Goal: Information Seeking & Learning: Learn about a topic

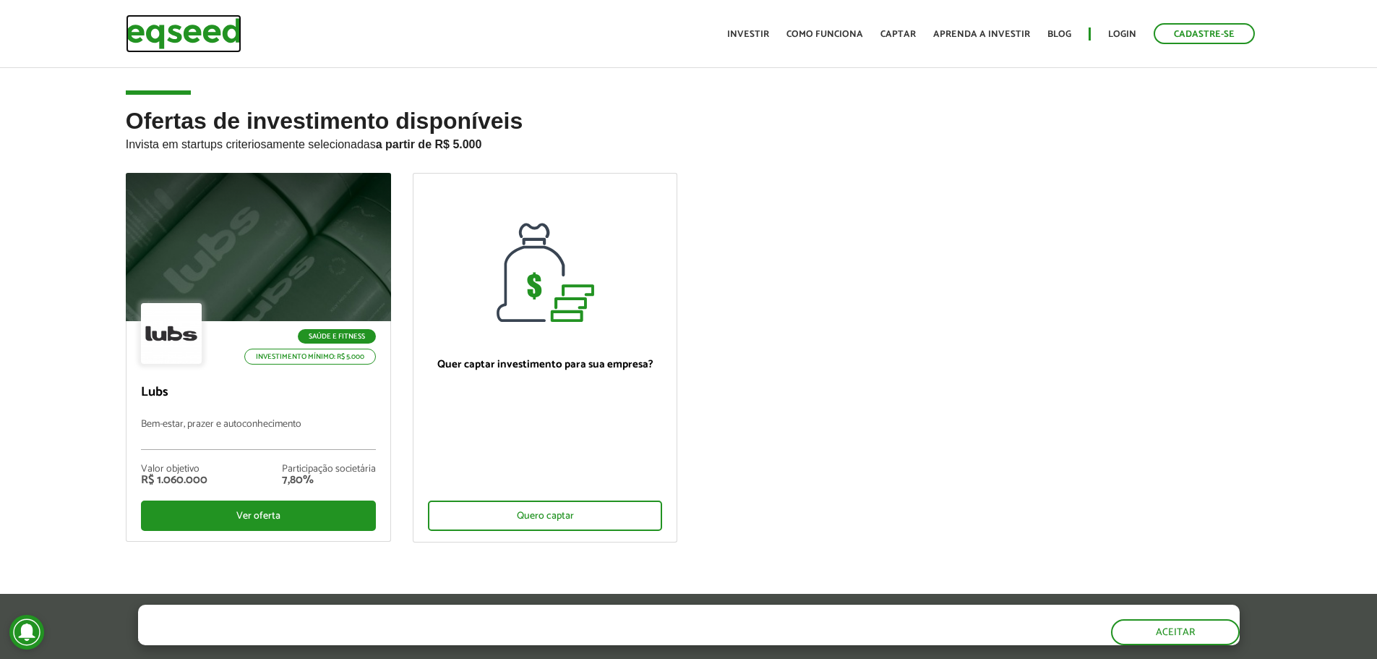
click at [203, 24] on img at bounding box center [184, 33] width 116 height 38
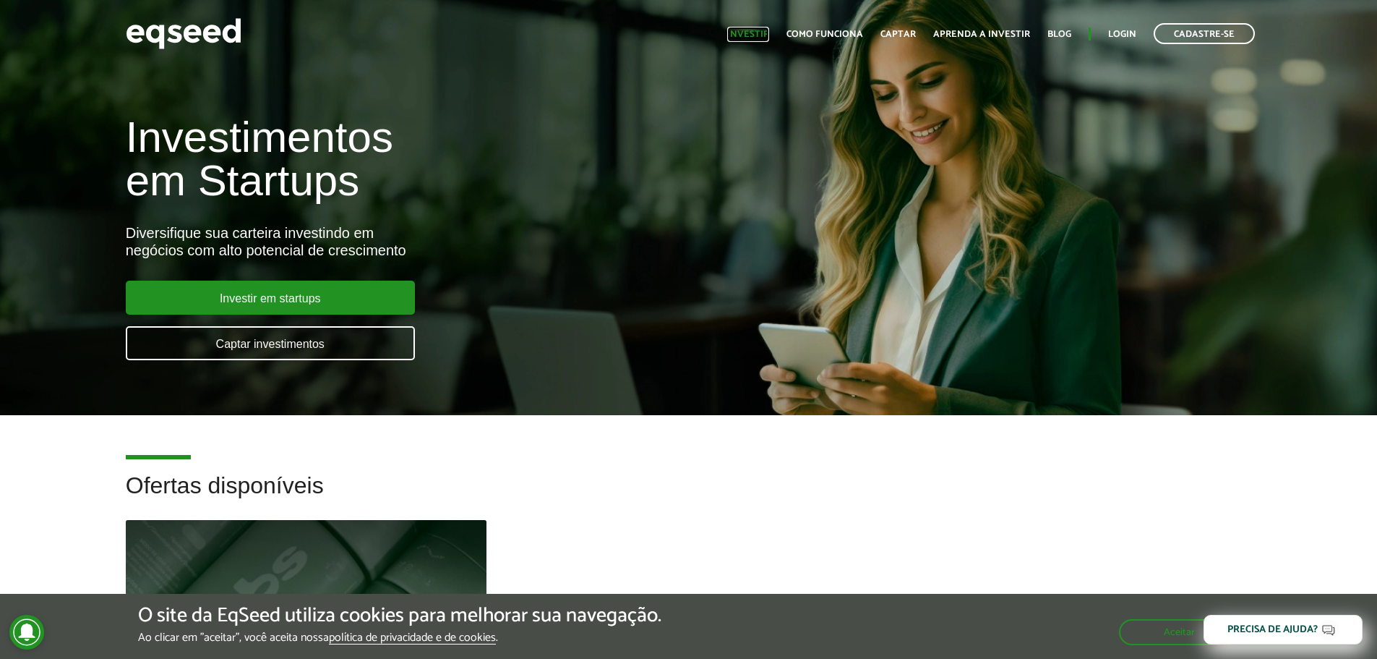
click at [757, 35] on link "Investir" at bounding box center [748, 34] width 42 height 9
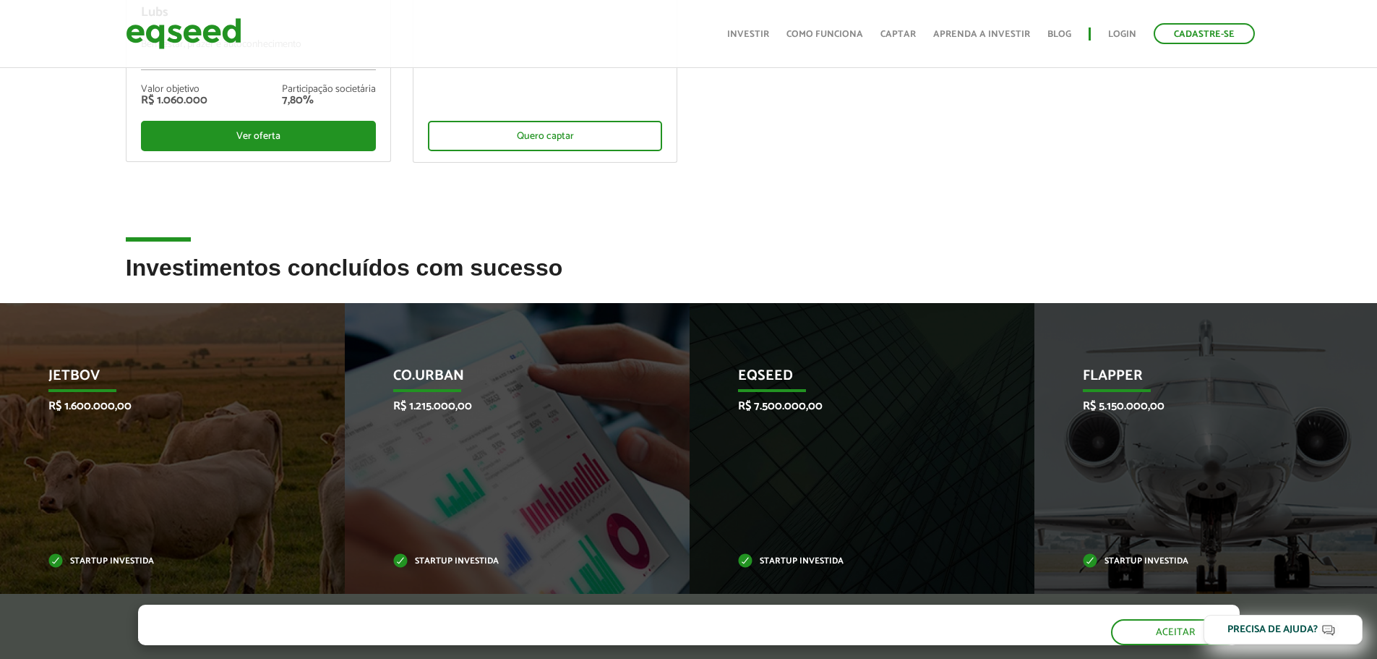
scroll to position [506, 0]
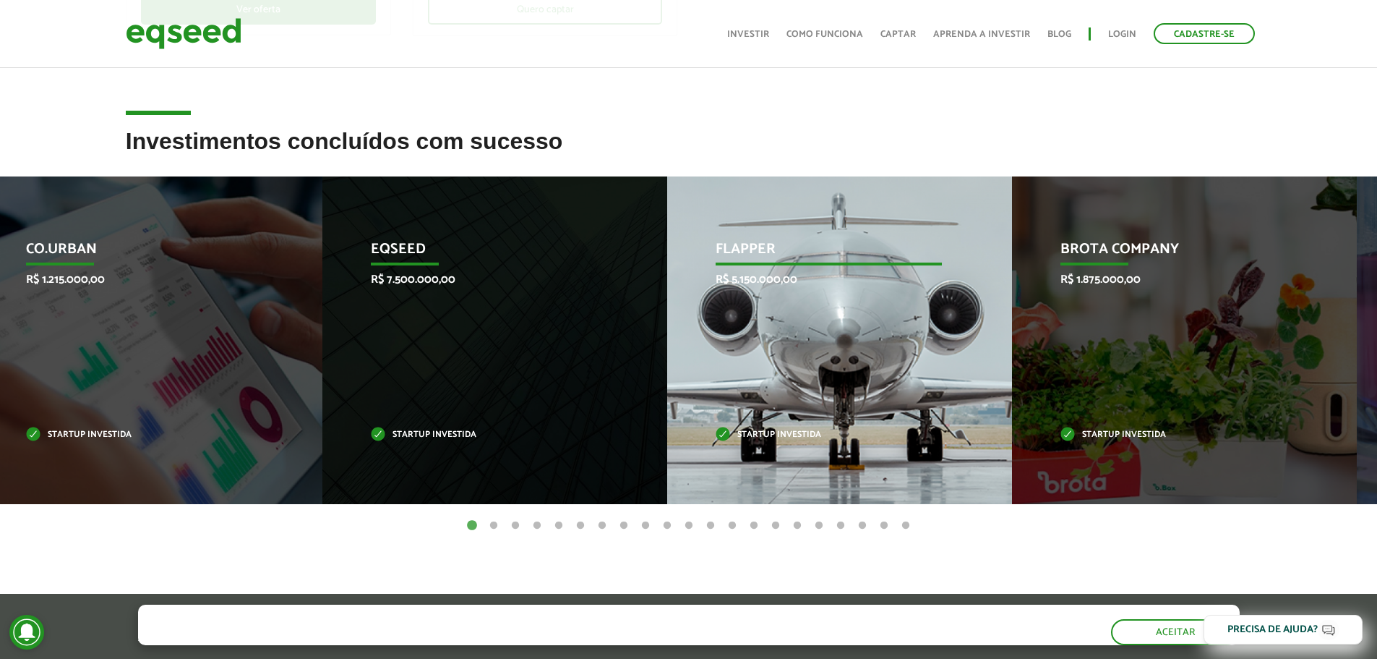
drag, startPoint x: 1285, startPoint y: 423, endPoint x: 688, endPoint y: 412, distance: 597.3
click at [690, 415] on div "Flapper R$ 5.150.000,00 Startup investida" at bounding box center [828, 340] width 323 height 328
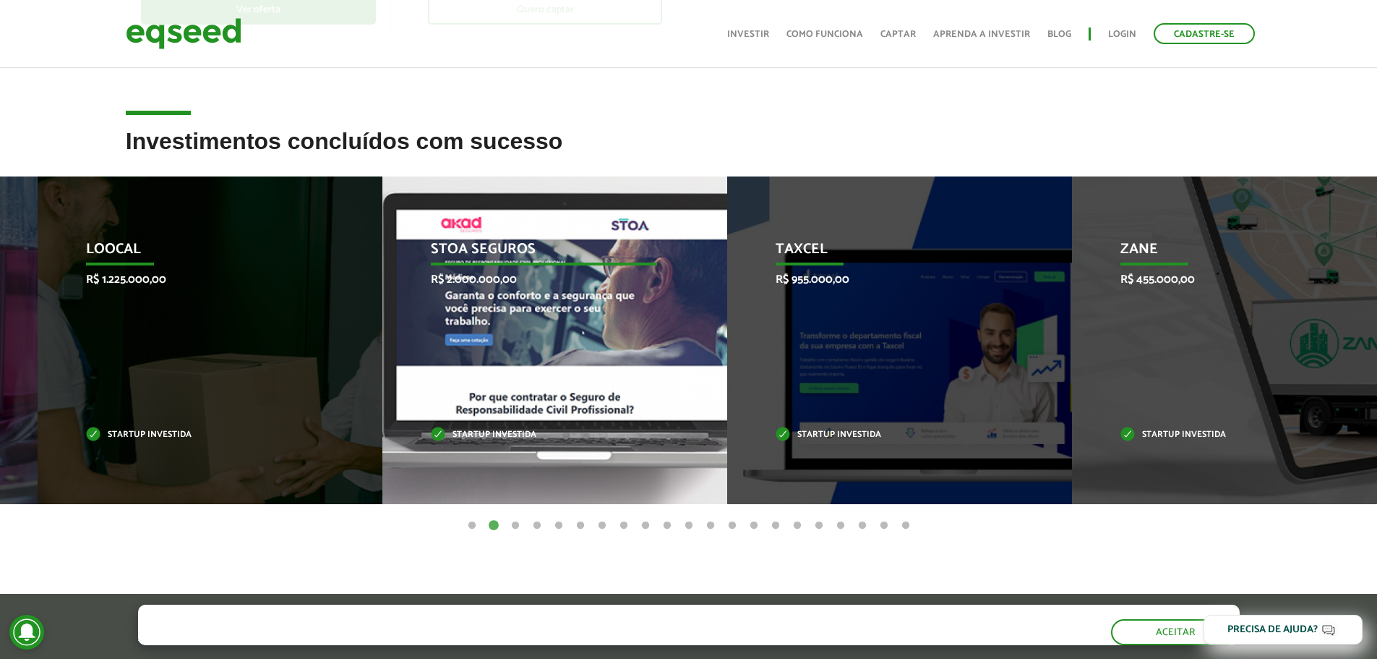
drag, startPoint x: 986, startPoint y: 390, endPoint x: 279, endPoint y: 339, distance: 708.9
click at [283, 342] on div "Loocal R$ 1.225.000,00 Startup investida" at bounding box center [199, 340] width 323 height 328
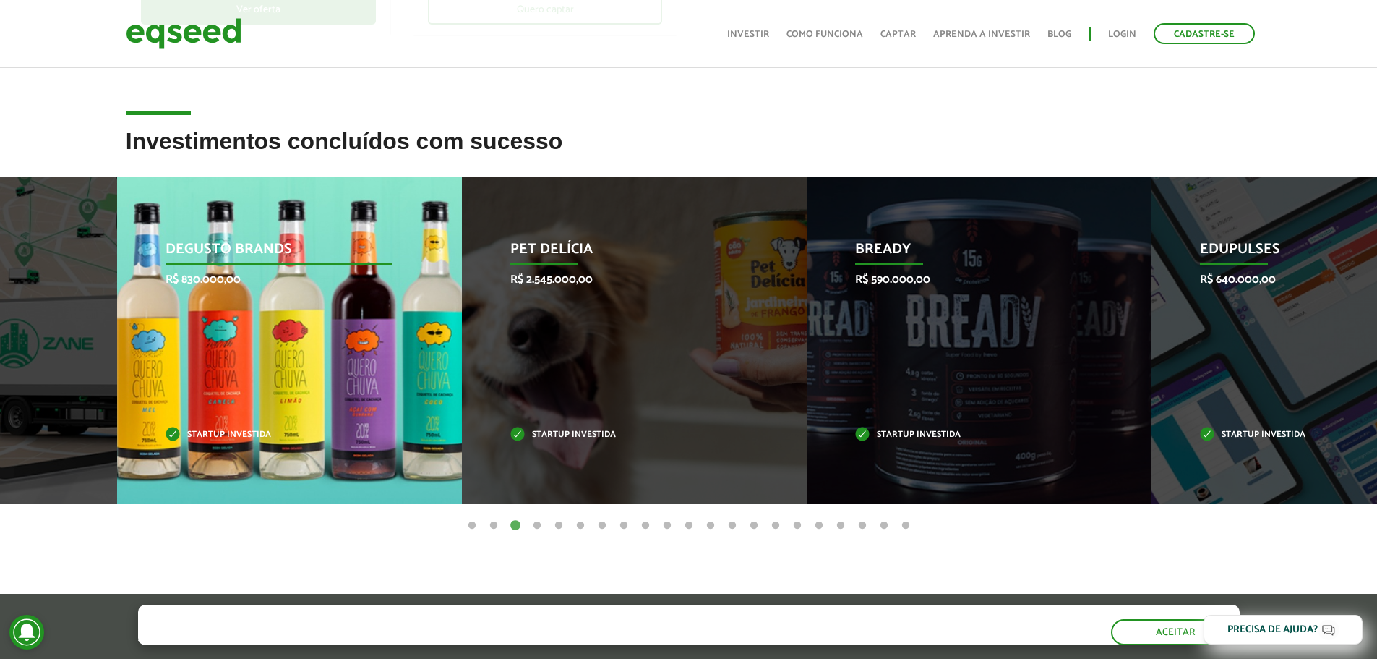
drag, startPoint x: 876, startPoint y: 360, endPoint x: 297, endPoint y: 351, distance: 579.2
click at [297, 351] on div "Degusto Brands R$ 830.000,00 Startup investida" at bounding box center [278, 340] width 323 height 328
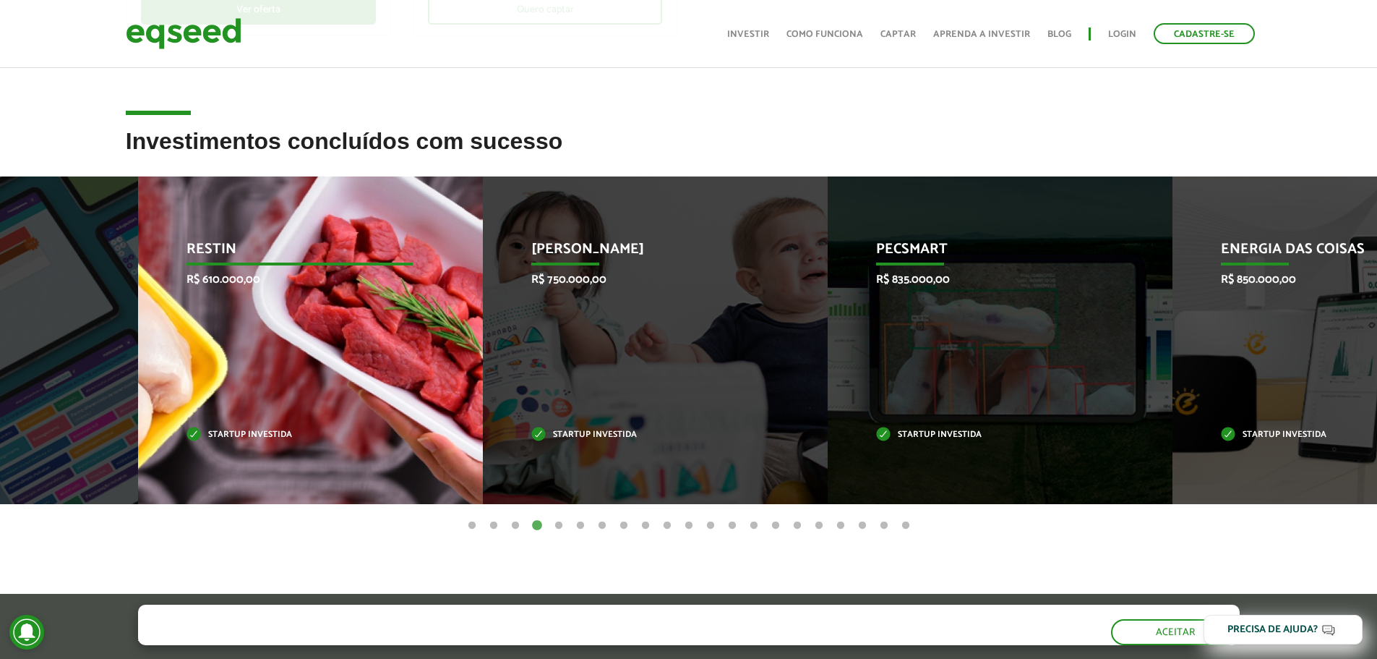
drag, startPoint x: 943, startPoint y: 361, endPoint x: 392, endPoint y: 353, distance: 551.7
click at [392, 353] on div "Restin R$ 610.000,00 Startup investida" at bounding box center [299, 340] width 323 height 328
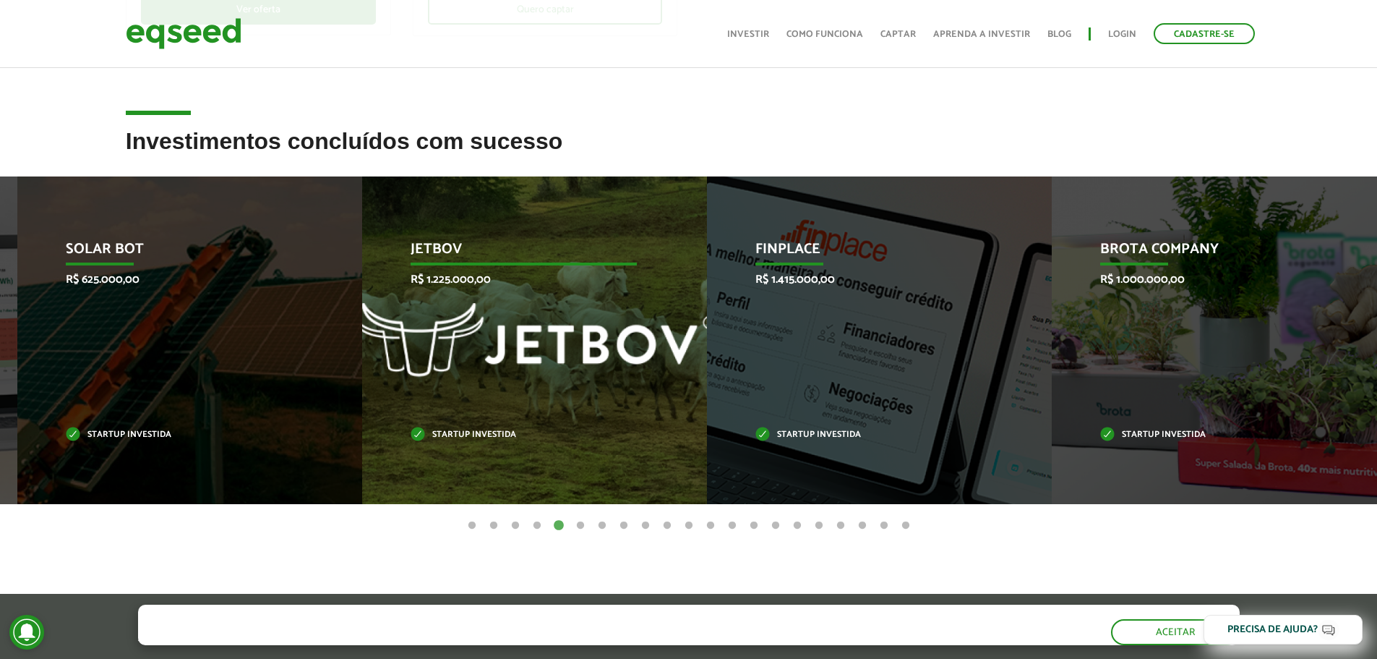
drag, startPoint x: 872, startPoint y: 349, endPoint x: 174, endPoint y: 356, distance: 698.4
click at [178, 359] on div "Solar Bot R$ 625.000,00 Startup investida" at bounding box center [178, 340] width 323 height 328
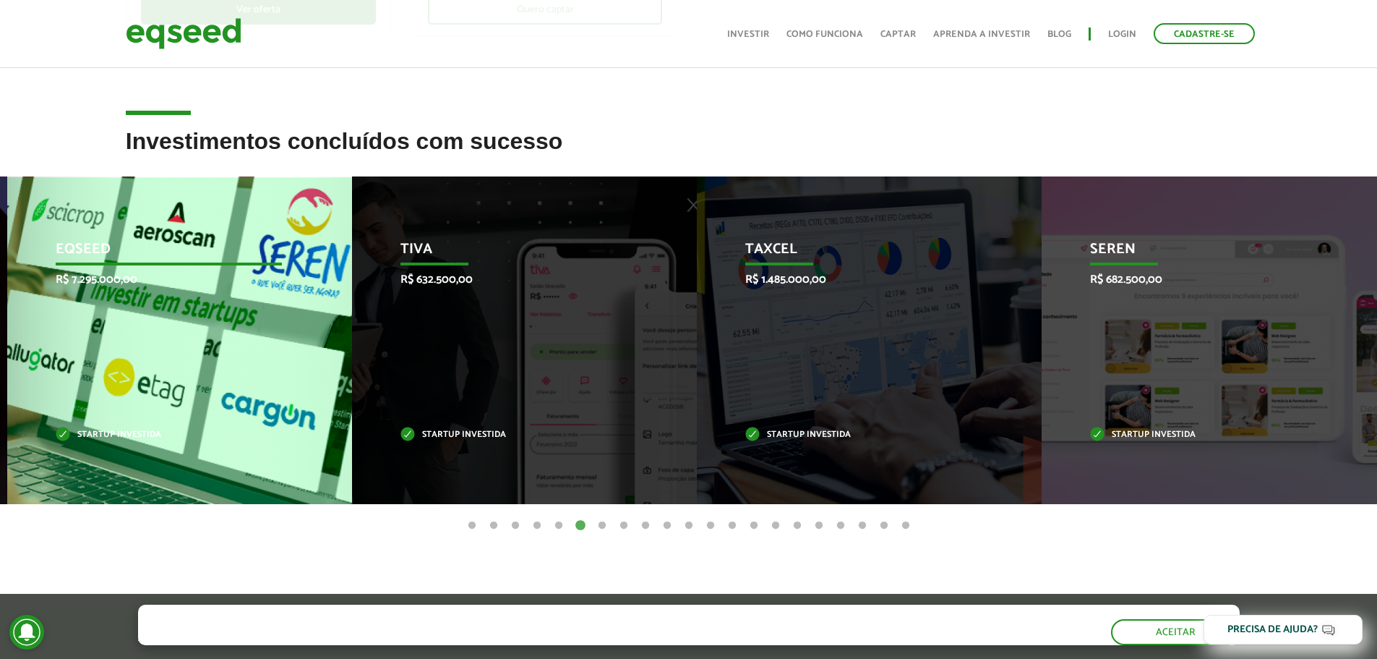
drag, startPoint x: 1210, startPoint y: 359, endPoint x: 124, endPoint y: 343, distance: 1085.3
click at [132, 350] on div "EqSeed R$ 7.295.000,00 Startup investida" at bounding box center [168, 340] width 323 height 328
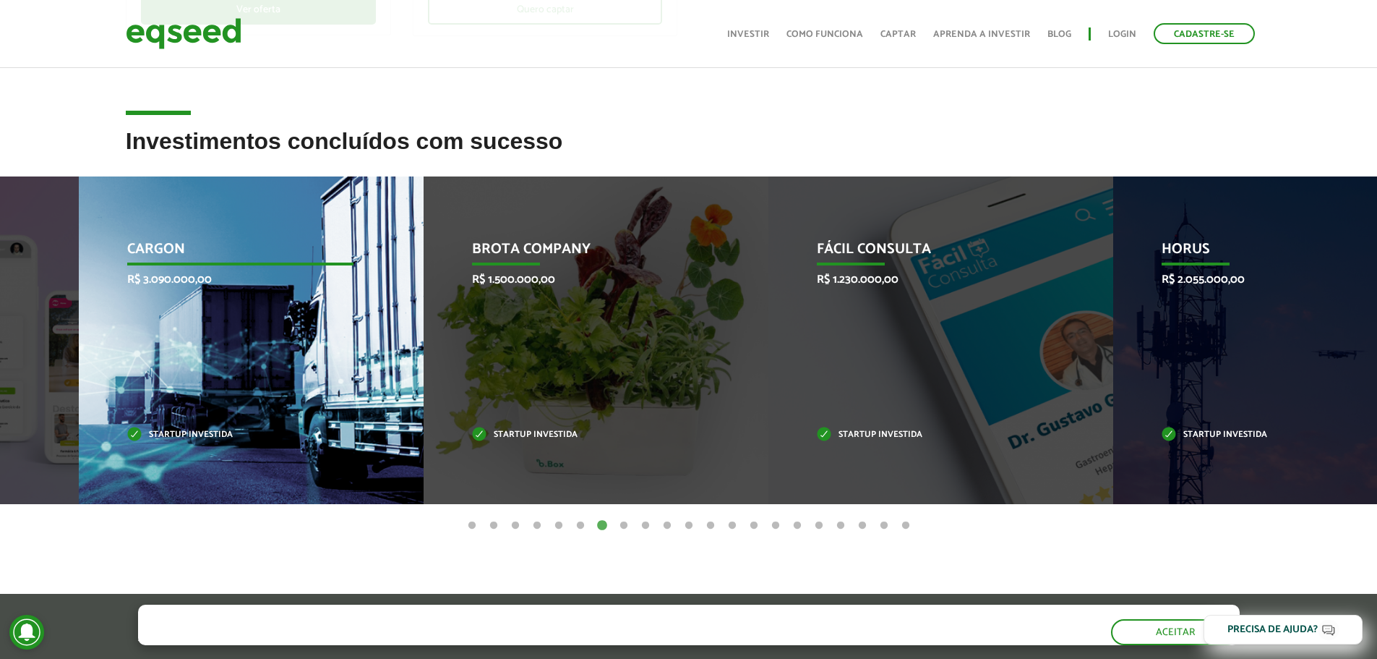
drag, startPoint x: 1157, startPoint y: 397, endPoint x: 137, endPoint y: 384, distance: 1020.9
click at [137, 384] on div "CargOn R$ 3.090.000,00 Startup investida" at bounding box center [240, 340] width 323 height 328
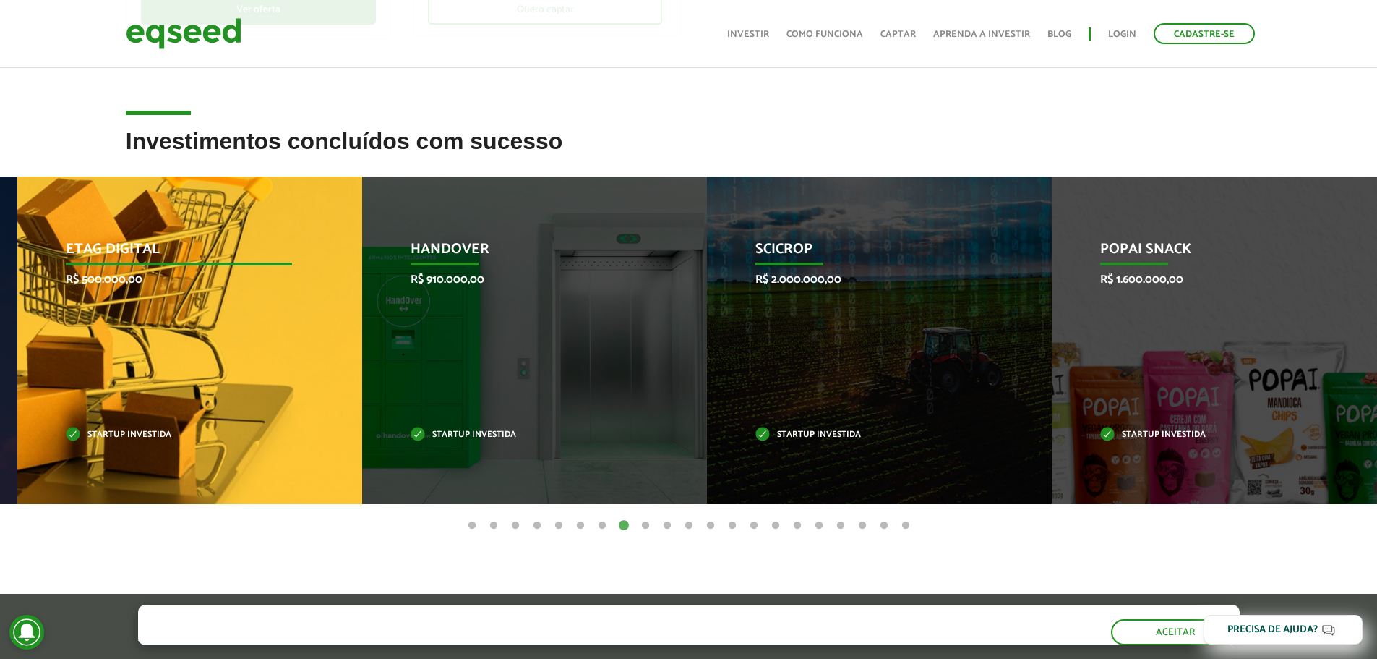
drag, startPoint x: 1173, startPoint y: 389, endPoint x: 155, endPoint y: 410, distance: 1017.4
click at [155, 410] on div "Etag Digital R$ 500.000,00 Startup investida" at bounding box center [178, 340] width 323 height 328
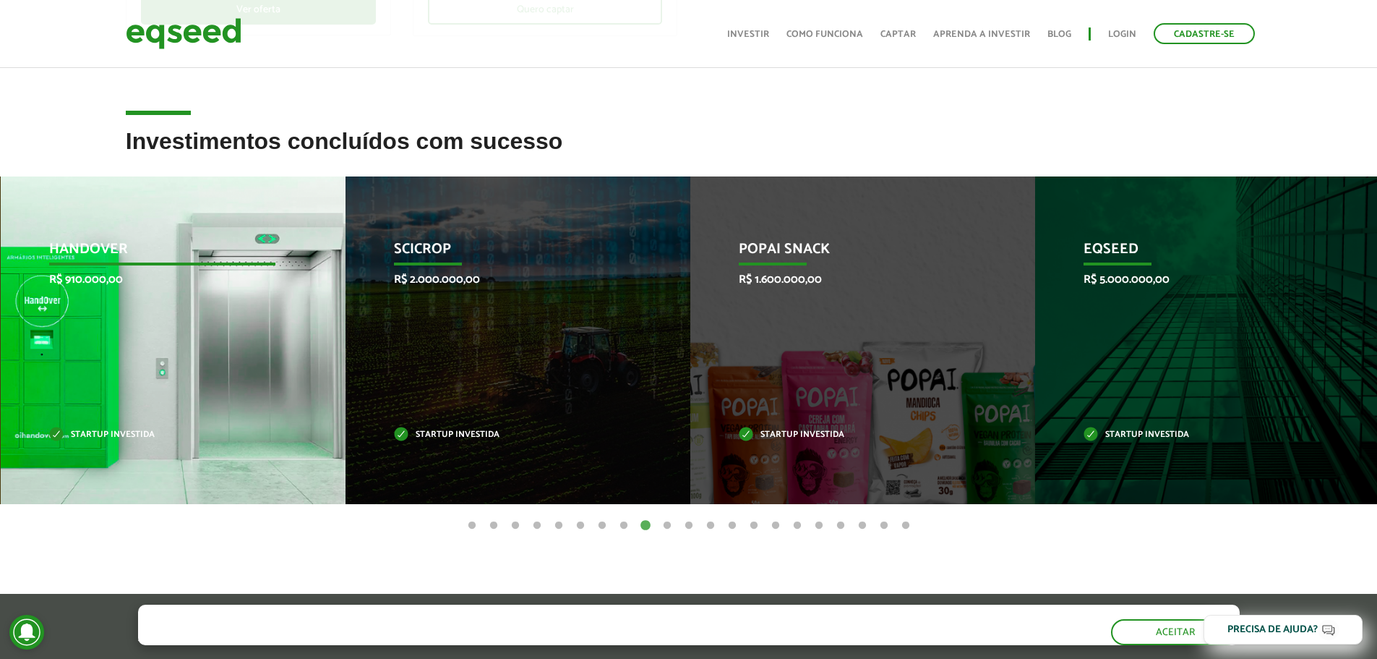
drag, startPoint x: 1155, startPoint y: 385, endPoint x: 223, endPoint y: 360, distance: 932.2
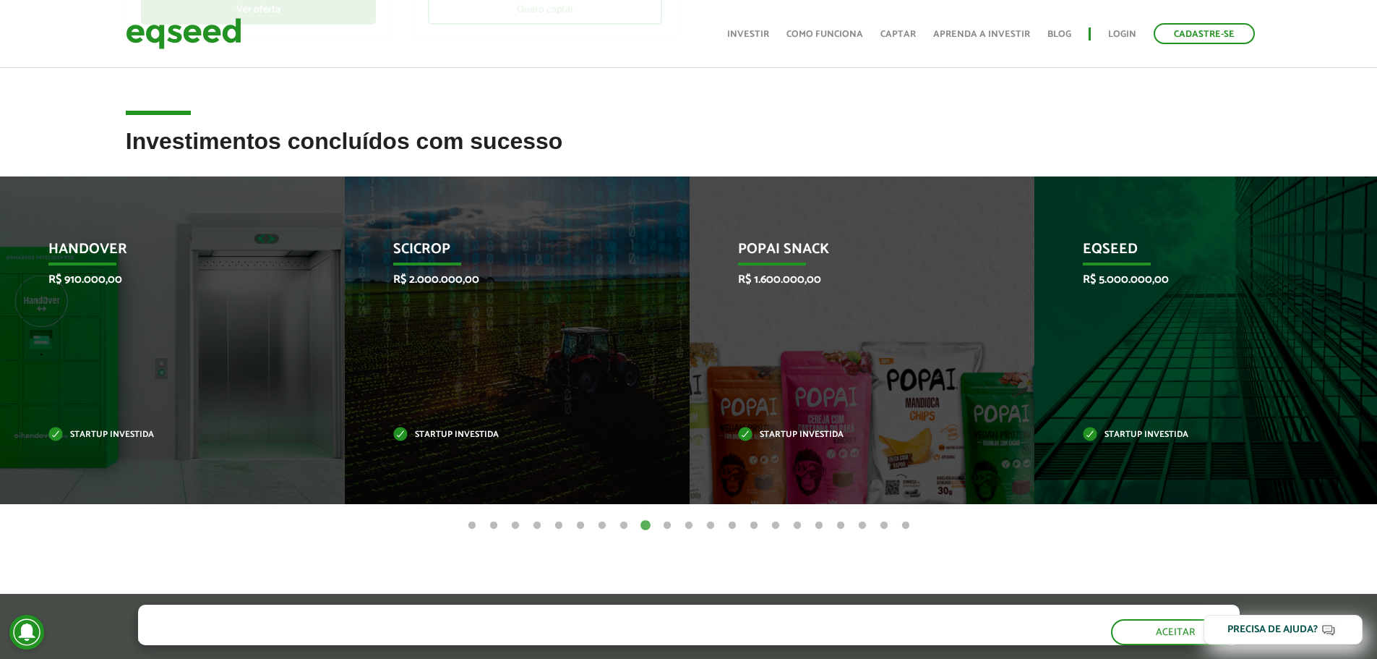
click at [468, 526] on button "1" at bounding box center [472, 525] width 14 height 14
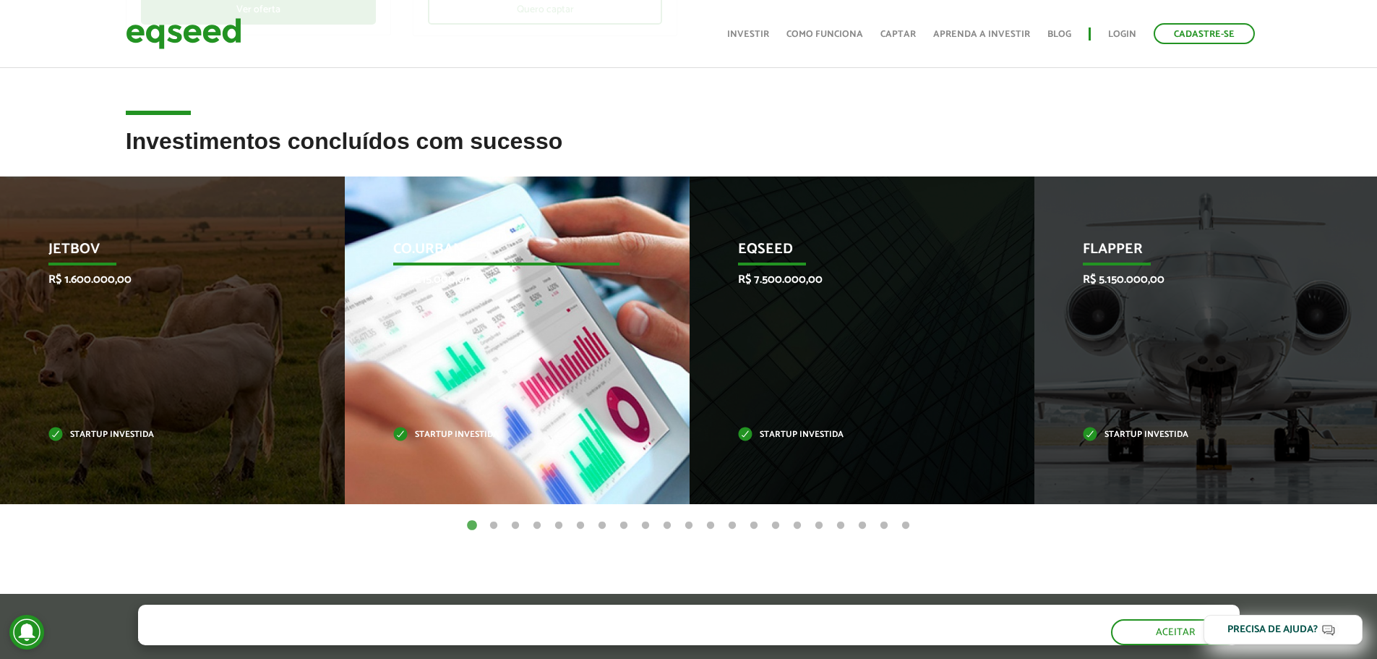
click at [507, 335] on div "Co.Urban R$ 1.215.000,00 Startup investida" at bounding box center [506, 340] width 323 height 328
click at [445, 241] on p "Co.Urban" at bounding box center [506, 253] width 226 height 25
click at [440, 245] on p "Co.Urban" at bounding box center [506, 253] width 226 height 25
click at [437, 327] on div "Co.Urban R$ 1.215.000,00 Startup investida" at bounding box center [506, 340] width 323 height 328
click at [423, 433] on p "Startup investida" at bounding box center [506, 435] width 226 height 8
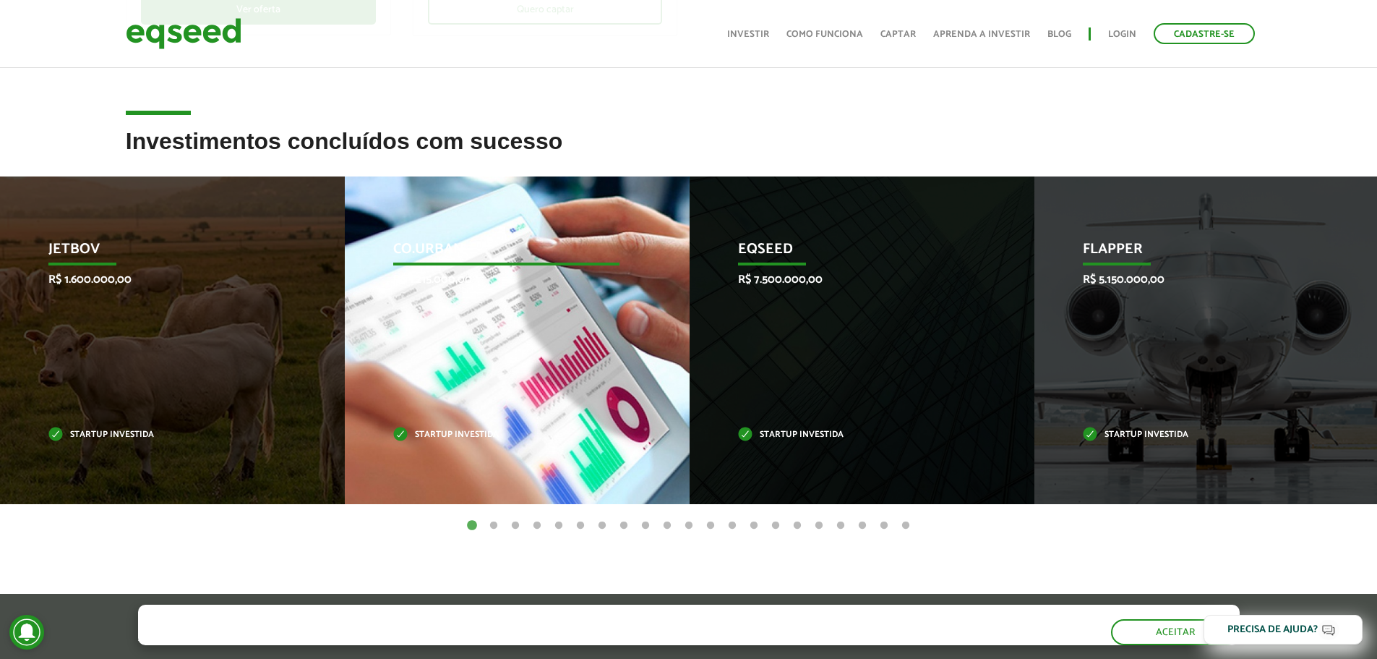
click at [406, 431] on p "Startup investida" at bounding box center [506, 435] width 226 height 8
click at [503, 187] on div "Co.Urban R$ 1.215.000,00 Startup investida" at bounding box center [506, 340] width 323 height 328
drag, startPoint x: 503, startPoint y: 187, endPoint x: 461, endPoint y: 224, distance: 56.3
click at [486, 204] on div "Co.Urban R$ 1.215.000,00 Startup investida" at bounding box center [506, 340] width 323 height 328
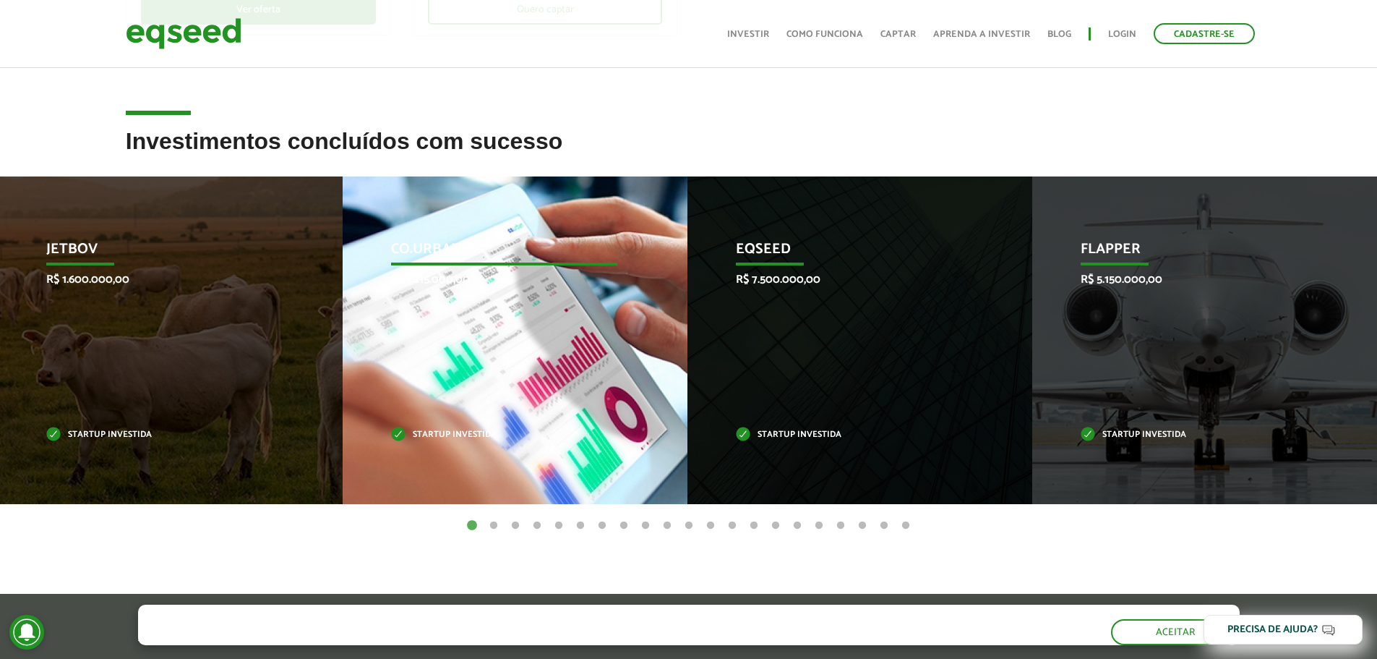
click at [447, 234] on div "Co.Urban R$ 1.215.000,00 Startup investida" at bounding box center [504, 340] width 323 height 328
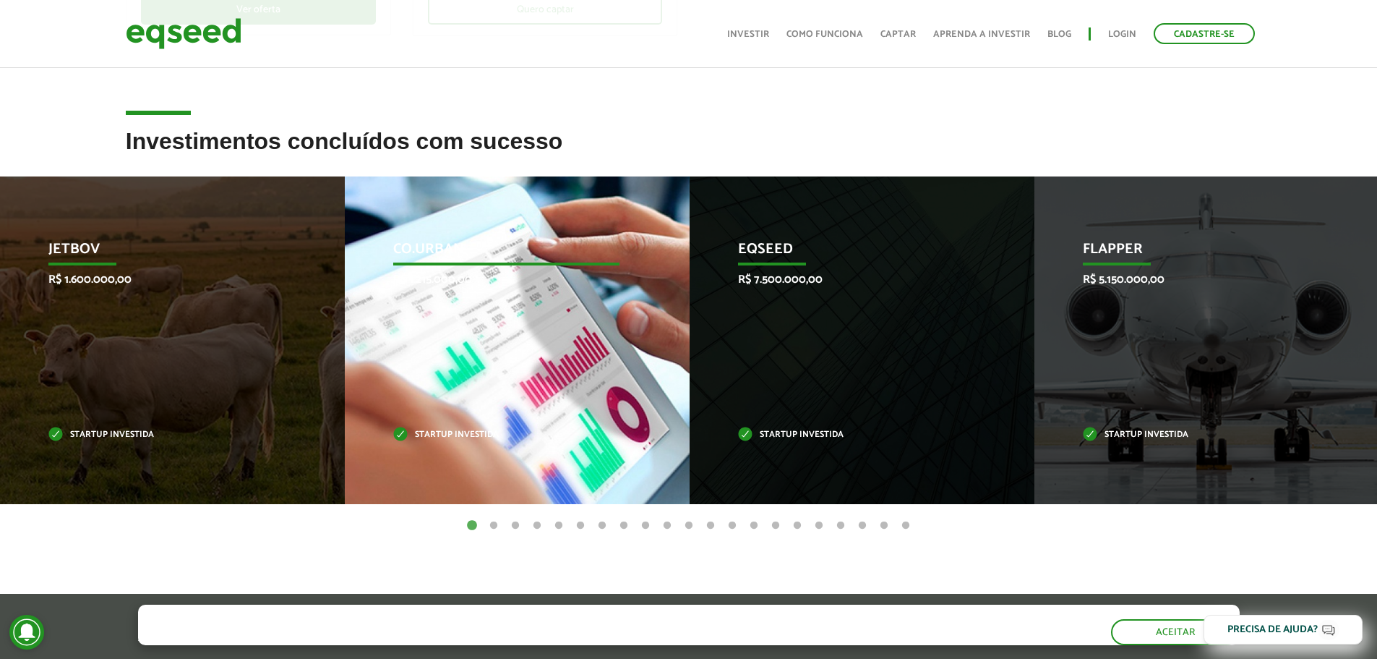
click at [412, 254] on p "Co.Urban" at bounding box center [506, 253] width 226 height 25
click at [458, 346] on div "Co.Urban R$ 1.215.000,00 Startup investida" at bounding box center [506, 340] width 323 height 328
click at [541, 341] on div "Co.Urban R$ 1.215.000,00 Startup investida" at bounding box center [506, 340] width 323 height 328
click at [581, 317] on div "Co.Urban R$ 1.215.000,00 Startup investida" at bounding box center [506, 340] width 323 height 328
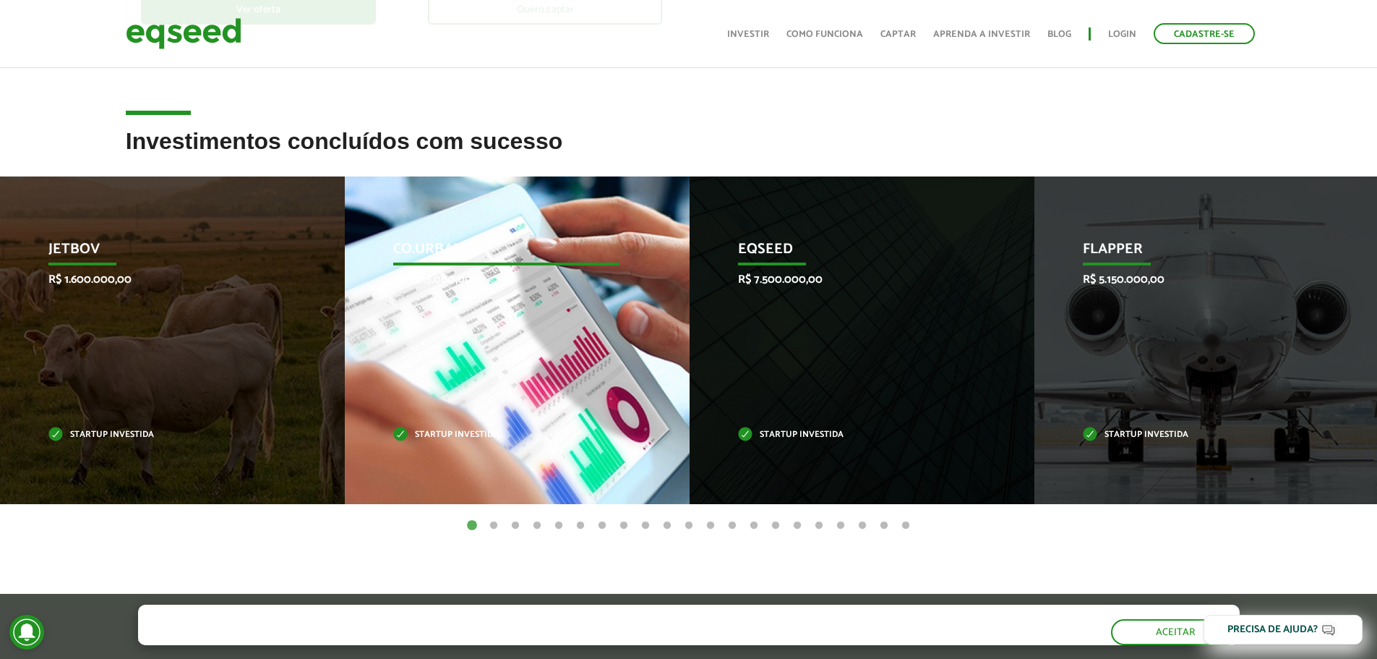
click at [585, 306] on div "Co.Urban R$ 1.215.000,00 Startup investida" at bounding box center [506, 340] width 323 height 328
